Goal: Task Accomplishment & Management: Use online tool/utility

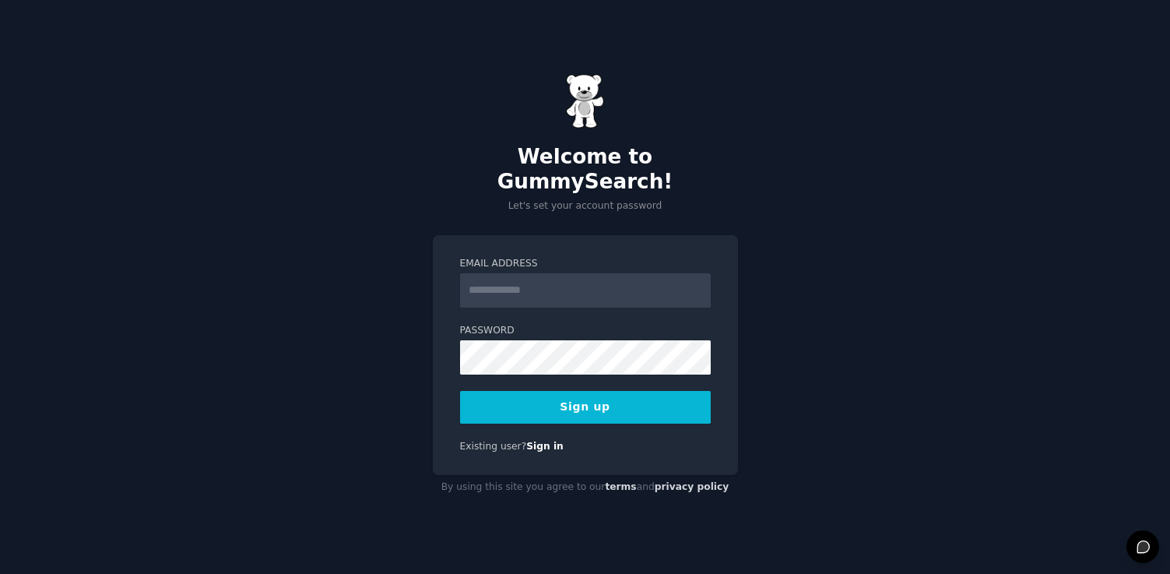
click at [556, 282] on input "Email Address" at bounding box center [585, 290] width 251 height 34
type input "**********"
click at [589, 397] on button "Sign up" at bounding box center [585, 407] width 251 height 33
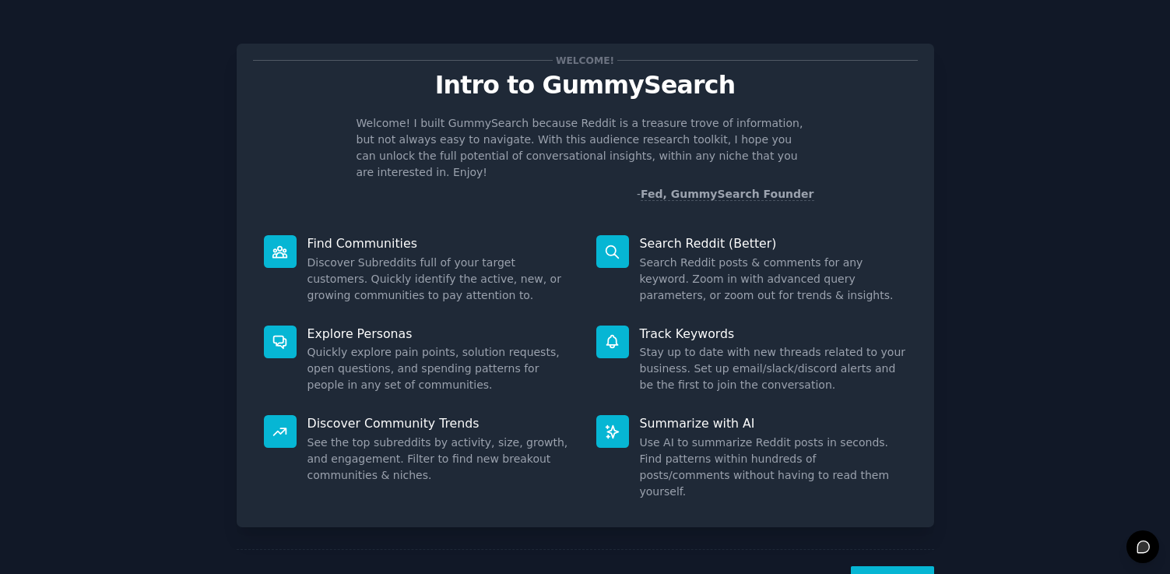
click at [711, 415] on p "Summarize with AI" at bounding box center [773, 423] width 267 height 16
click at [867, 566] on button "Next" at bounding box center [892, 585] width 83 height 38
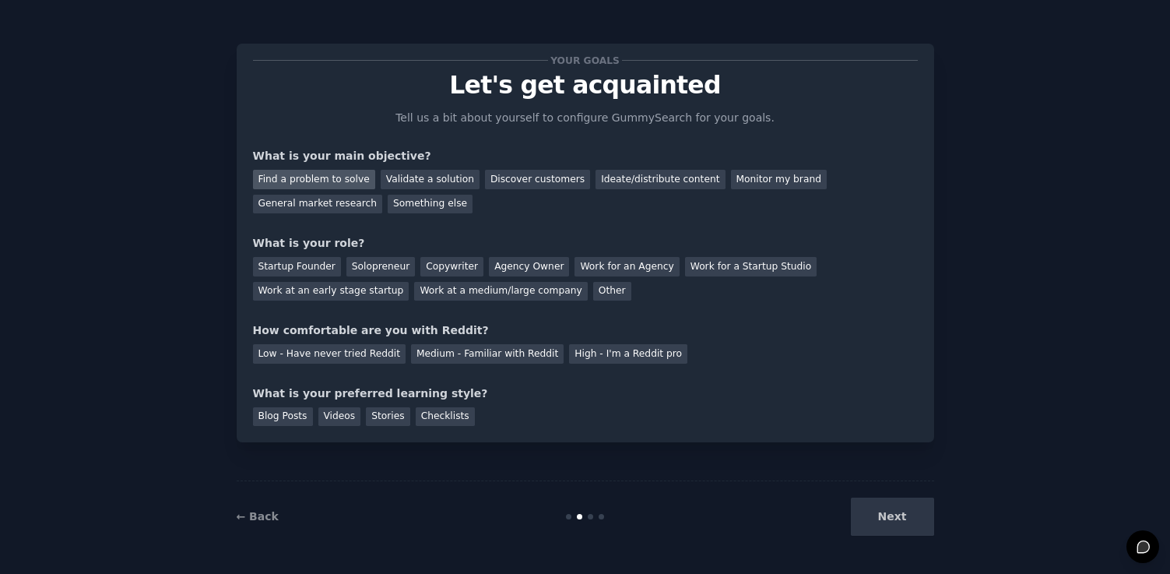
click at [322, 173] on div "Find a problem to solve" at bounding box center [314, 179] width 122 height 19
click at [384, 269] on div "Solopreneur" at bounding box center [380, 266] width 68 height 19
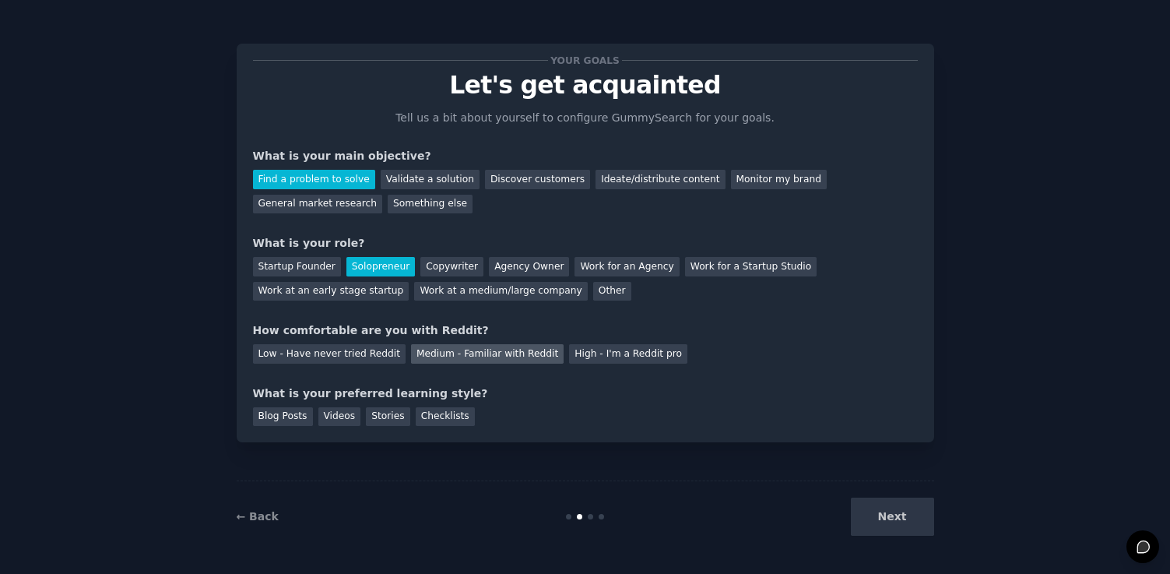
click at [414, 355] on div "Medium - Familiar with Reddit" at bounding box center [487, 353] width 153 height 19
click at [329, 416] on div "Videos" at bounding box center [339, 416] width 43 height 19
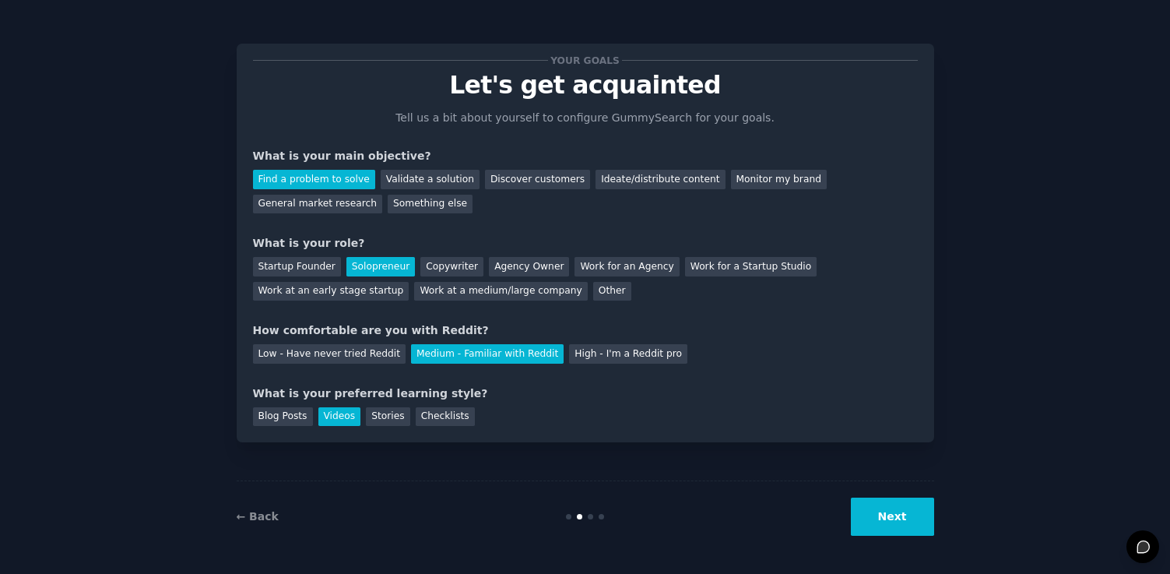
click at [903, 519] on button "Next" at bounding box center [892, 516] width 83 height 38
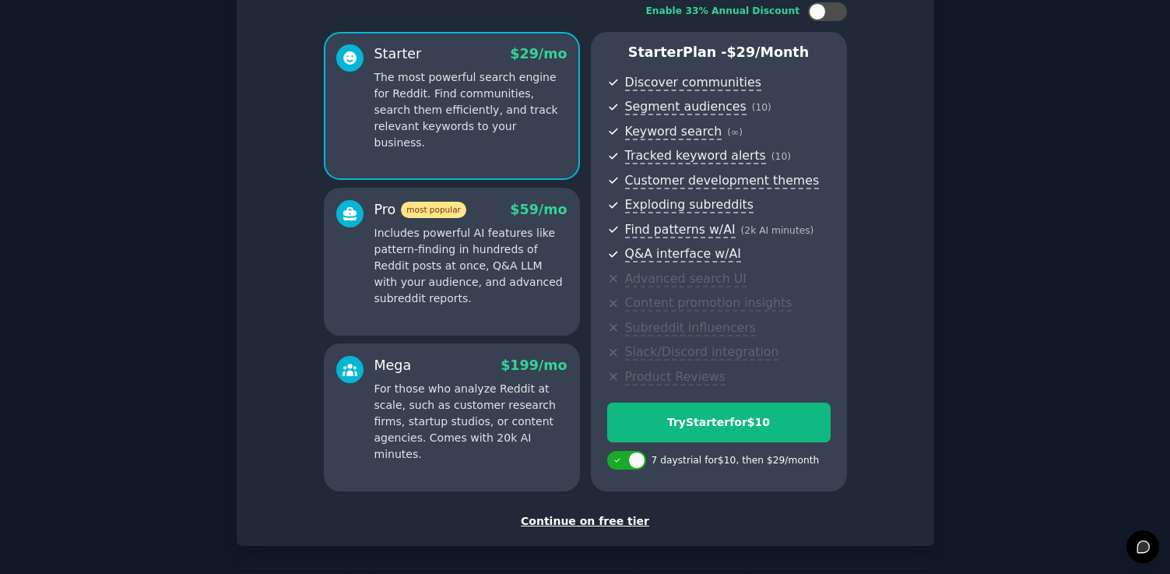
scroll to position [114, 0]
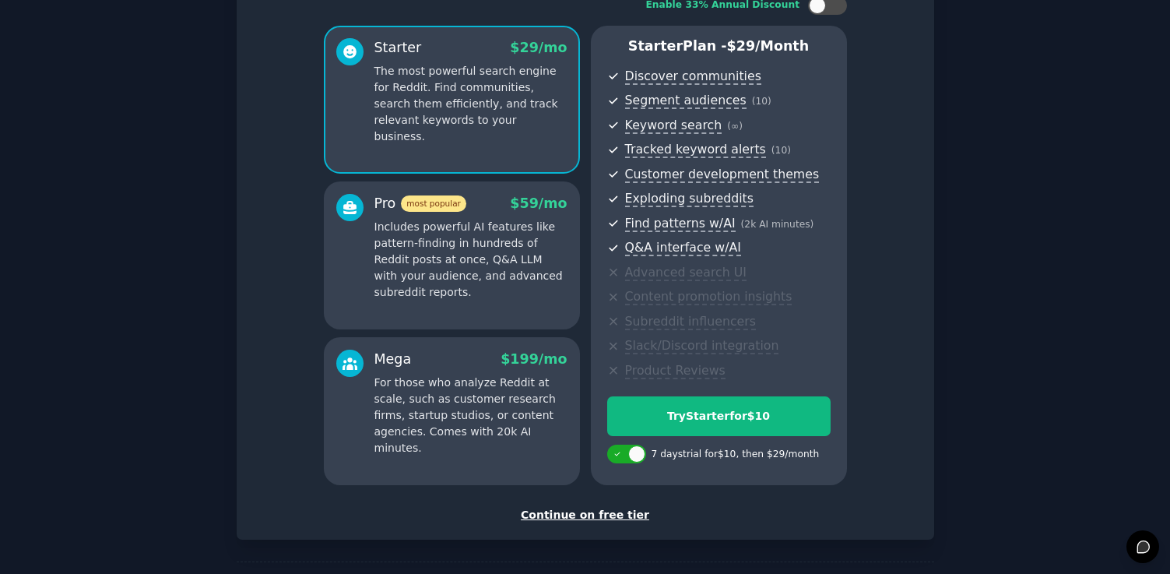
click at [597, 513] on div "Continue on free tier" at bounding box center [585, 515] width 665 height 16
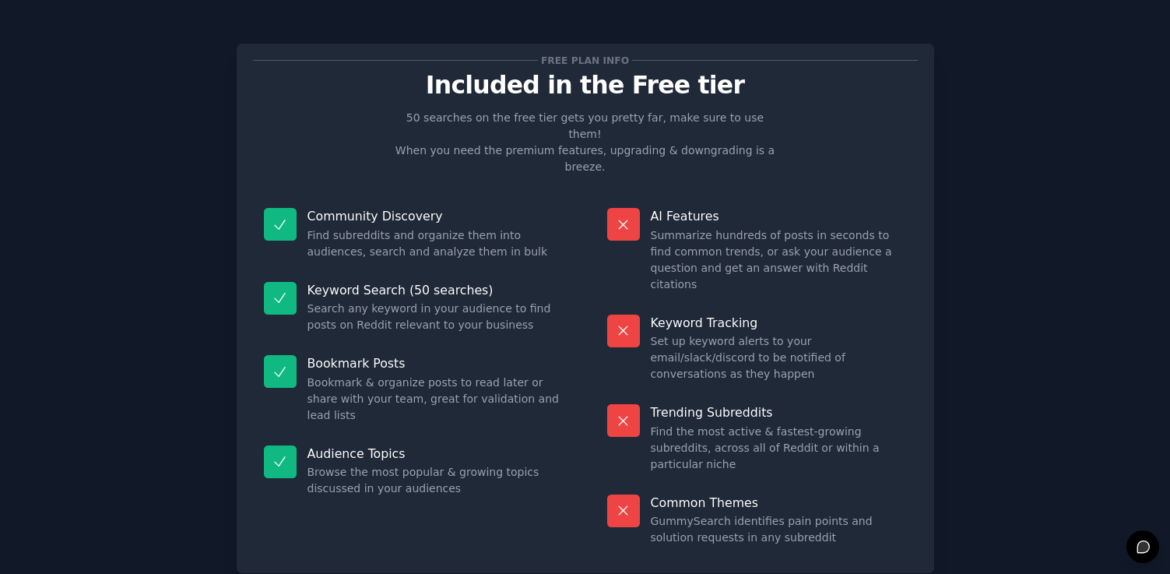
scroll to position [10, 0]
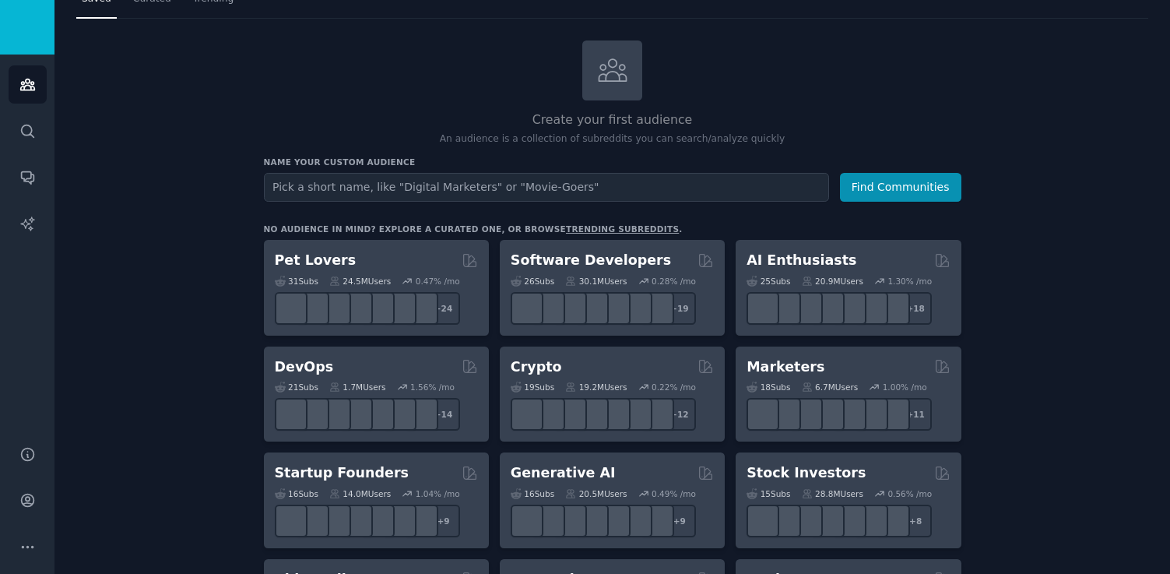
scroll to position [49, 0]
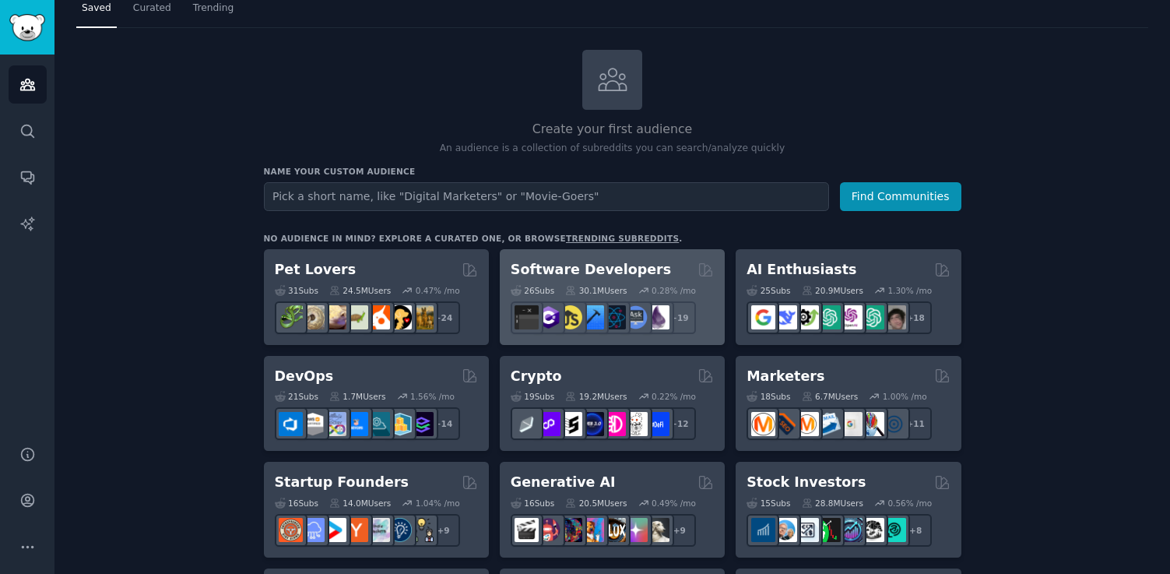
click at [664, 279] on div "26 Sub s 30.1M Users 0.28 % /mo r/elixir + 19" at bounding box center [612, 306] width 203 height 54
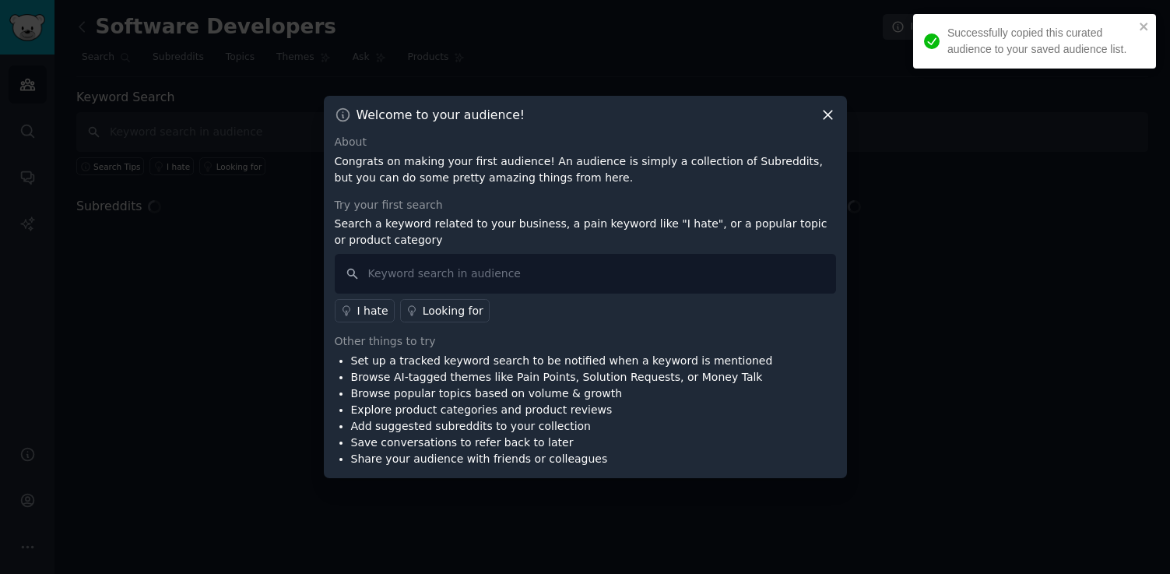
click at [834, 112] on icon at bounding box center [828, 115] width 16 height 16
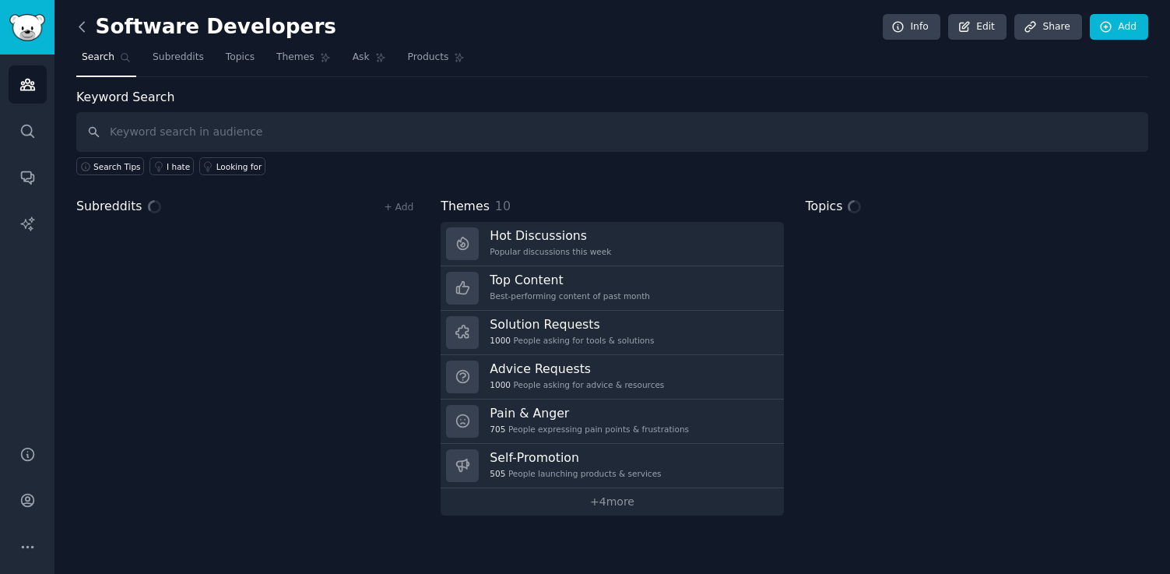
click at [87, 33] on icon at bounding box center [82, 27] width 16 height 16
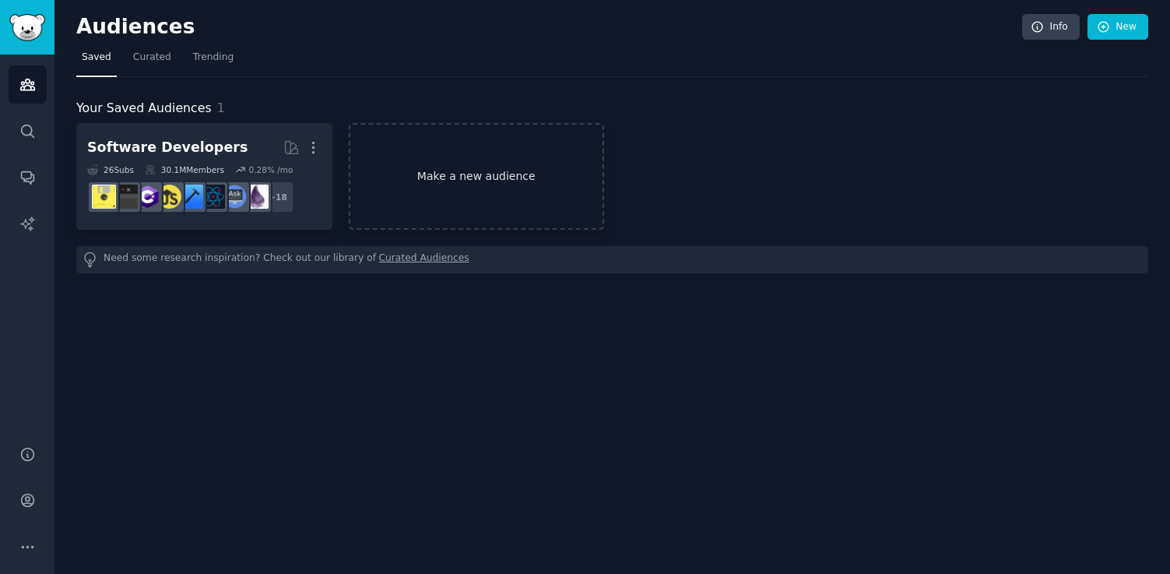
click at [400, 180] on link "Make a new audience" at bounding box center [477, 176] width 256 height 107
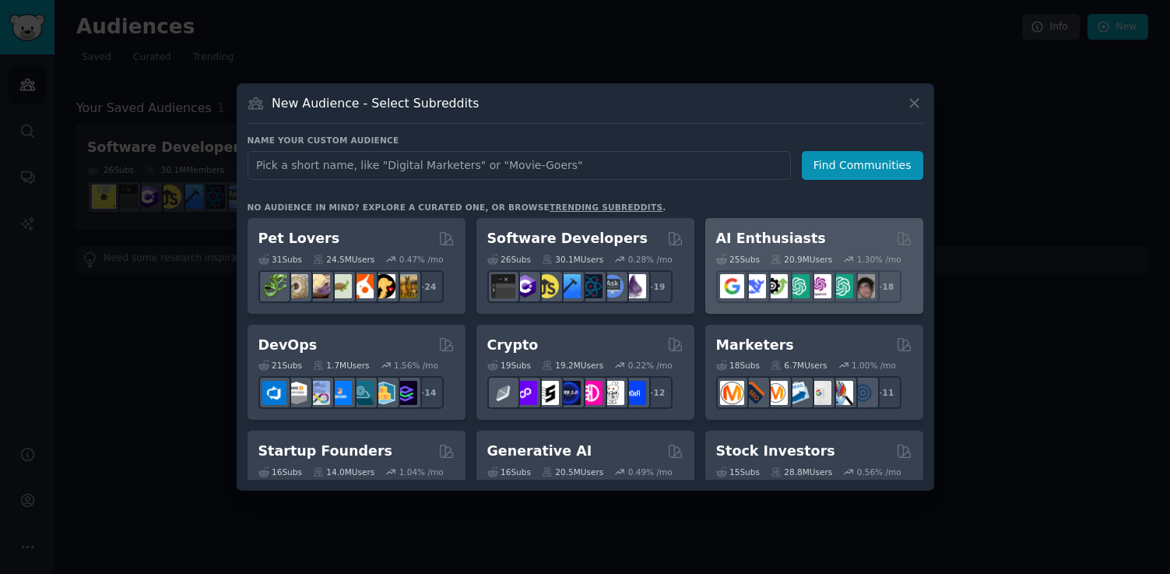
click at [810, 230] on div "AI Enthusiasts" at bounding box center [814, 238] width 196 height 19
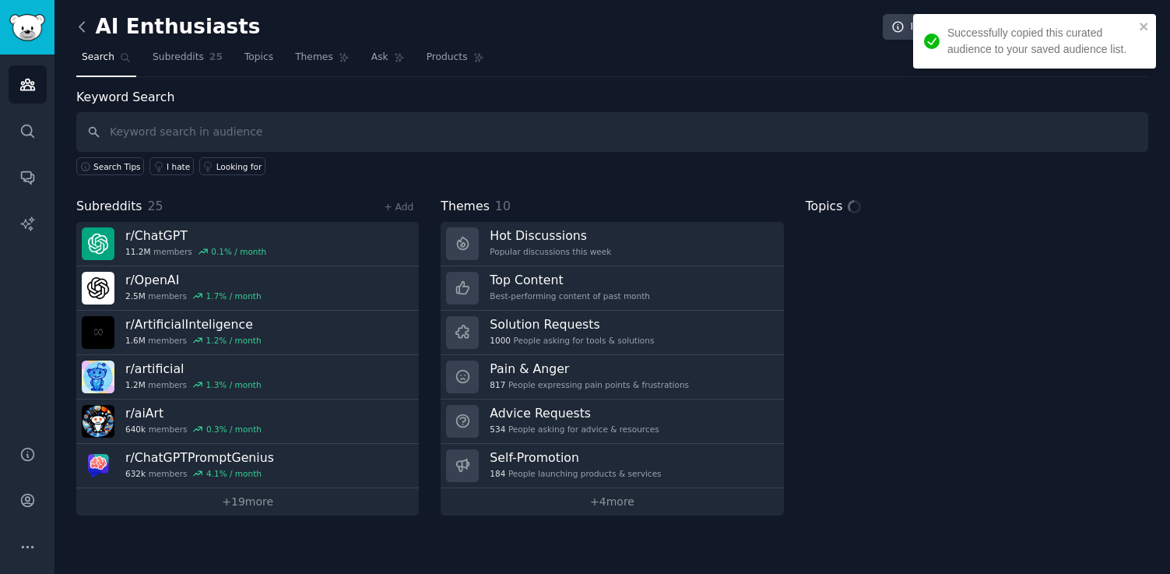
click at [80, 31] on icon at bounding box center [82, 27] width 16 height 16
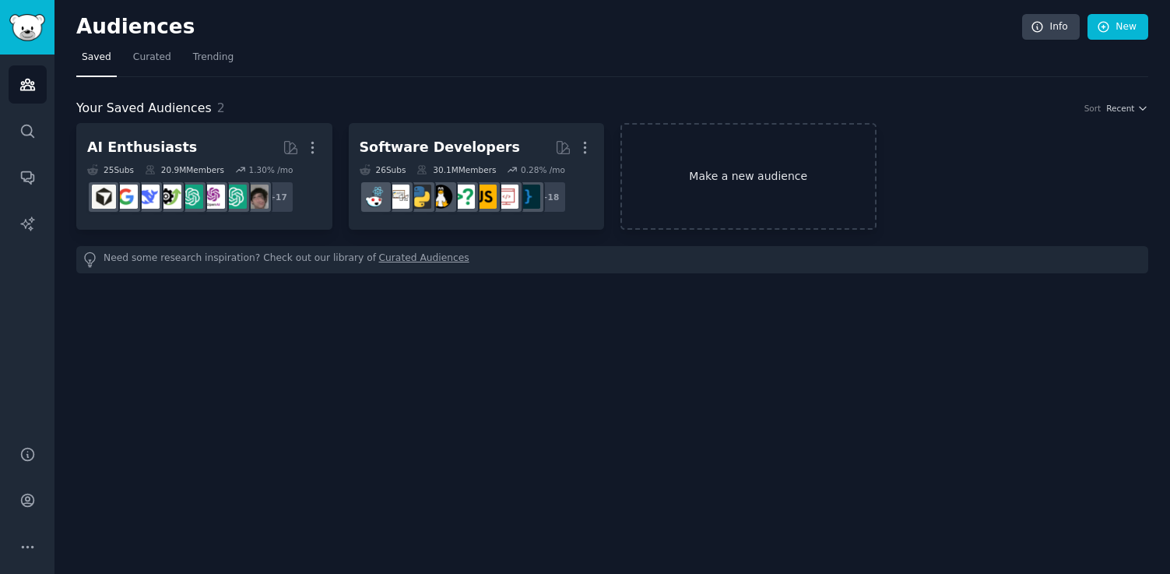
click at [751, 198] on link "Make a new audience" at bounding box center [748, 176] width 256 height 107
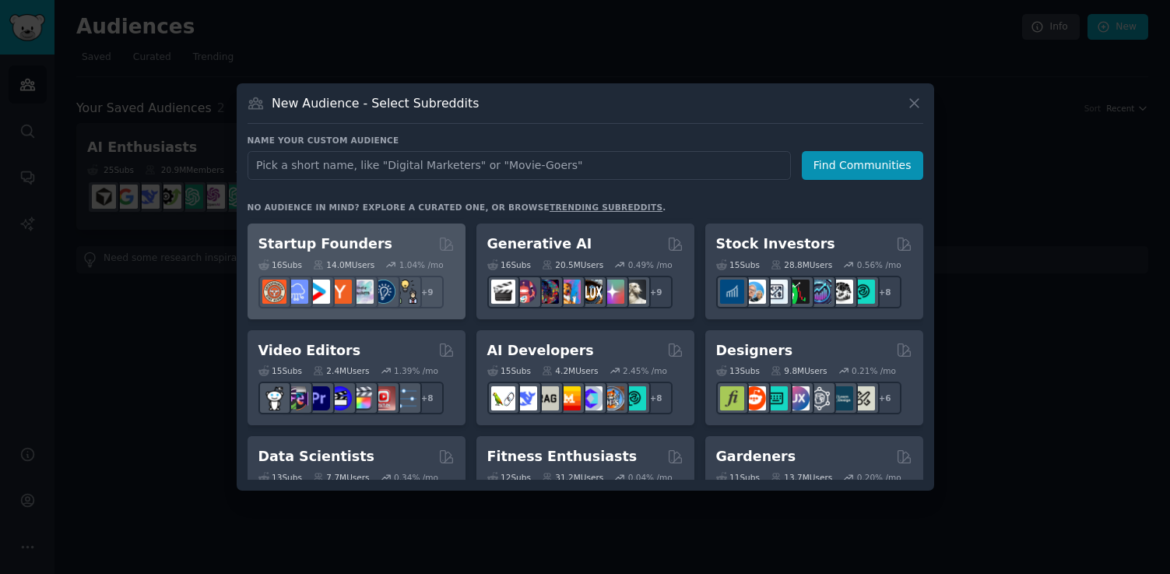
scroll to position [220, 0]
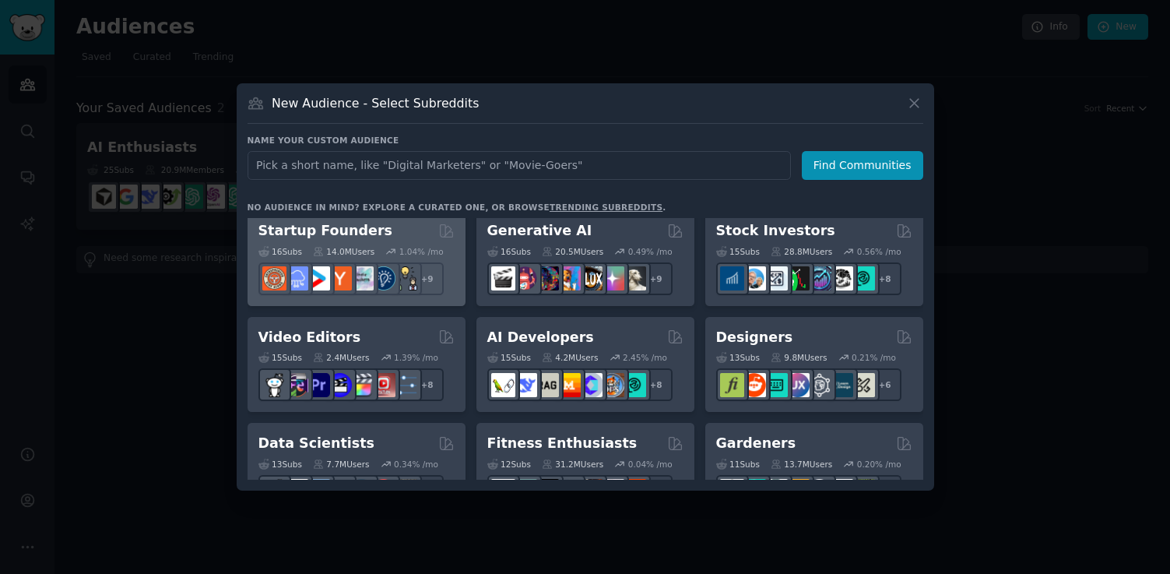
click at [385, 226] on div "Startup Founders" at bounding box center [356, 230] width 196 height 19
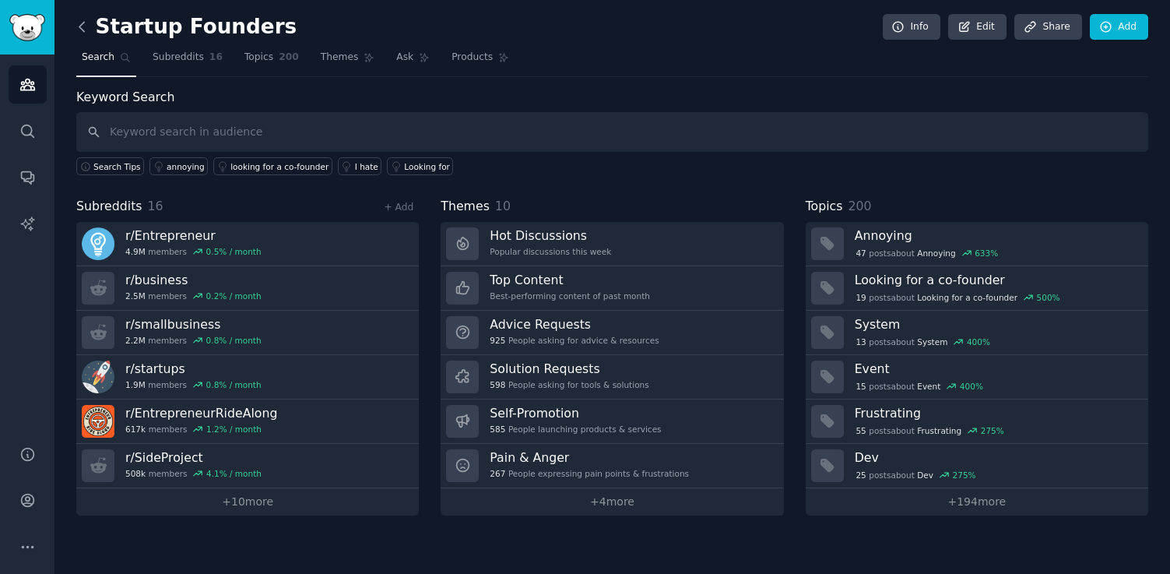
click at [80, 26] on icon at bounding box center [82, 27] width 16 height 16
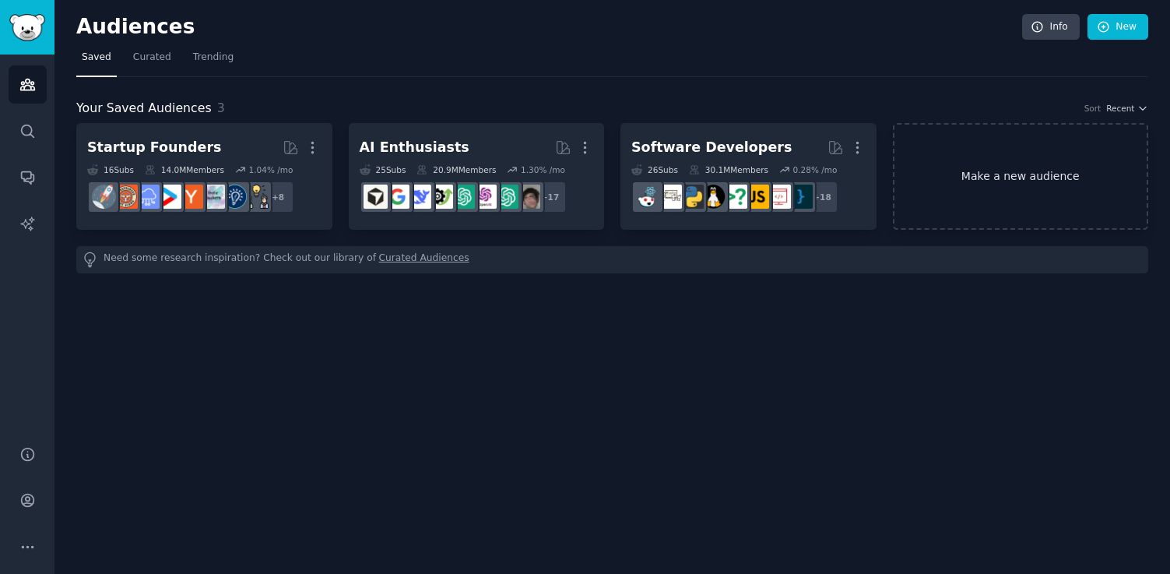
click at [1019, 179] on link "Make a new audience" at bounding box center [1021, 176] width 256 height 107
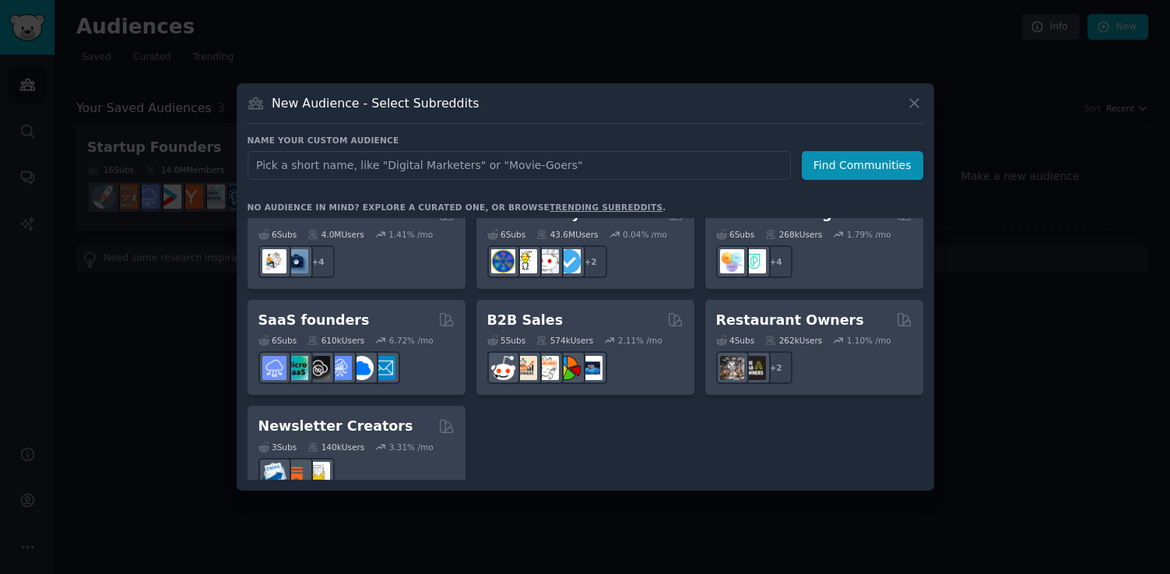
scroll to position [1215, 0]
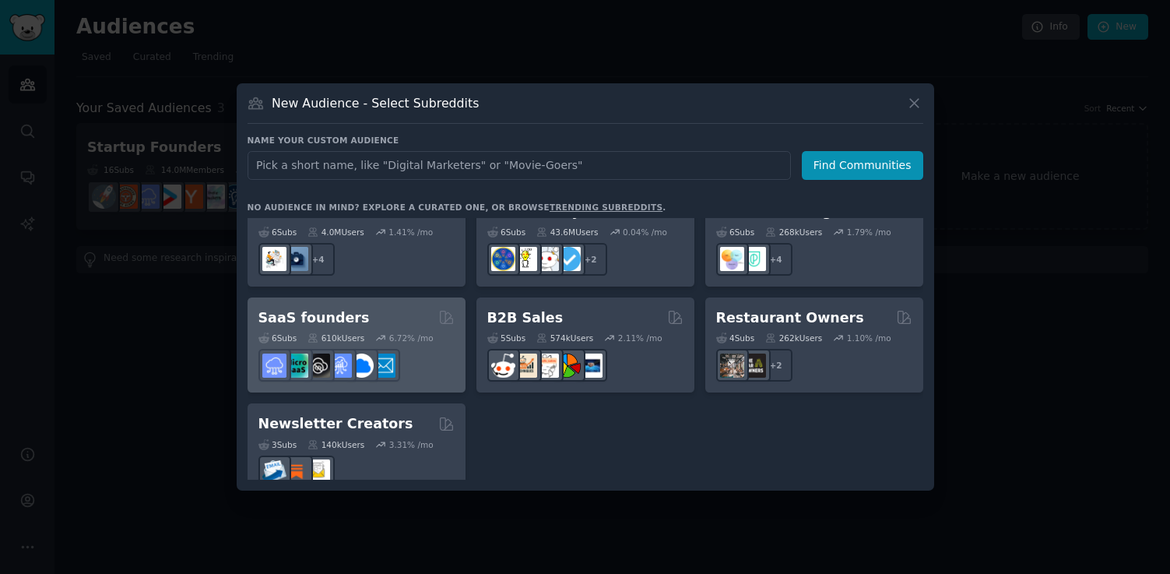
click at [379, 308] on div "SaaS founders" at bounding box center [356, 317] width 196 height 19
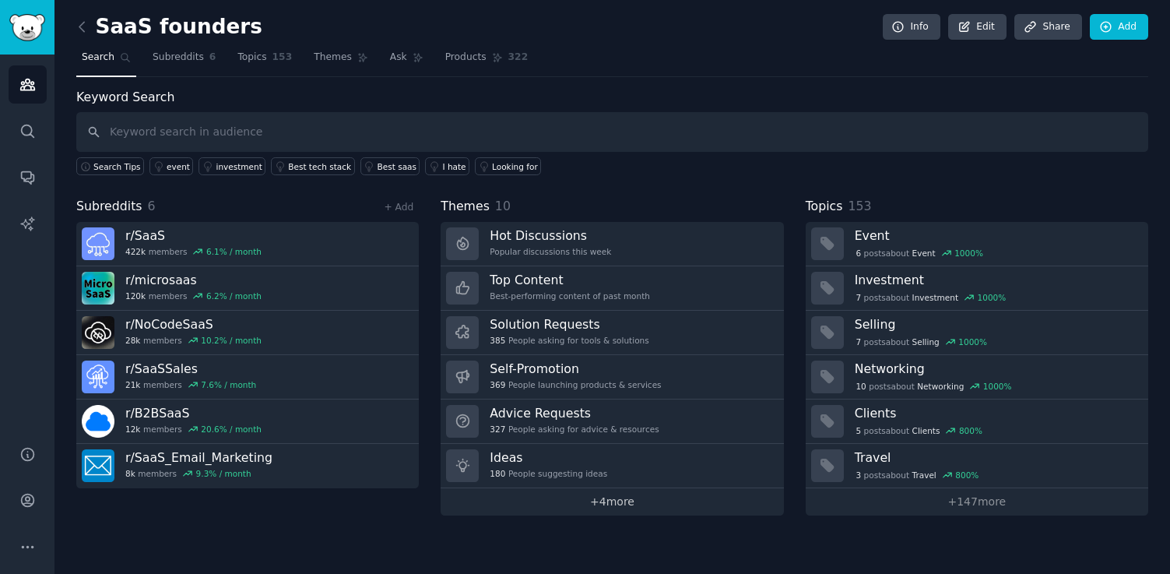
click at [599, 504] on link "+ 4 more" at bounding box center [612, 501] width 342 height 27
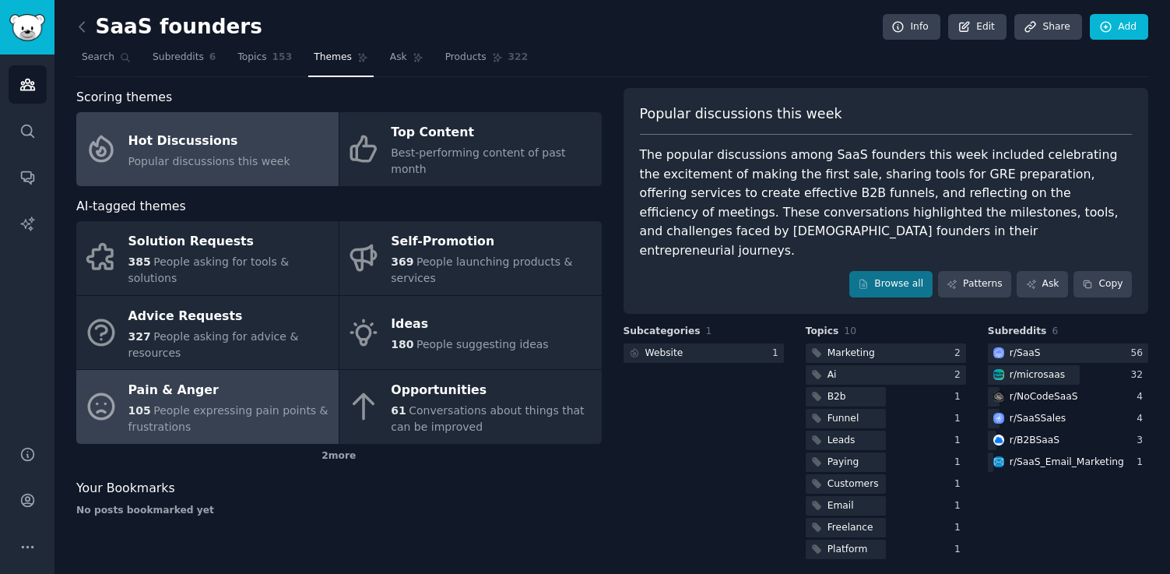
click at [177, 378] on div "Pain & Anger" at bounding box center [229, 390] width 202 height 25
